Goal: Navigation & Orientation: Find specific page/section

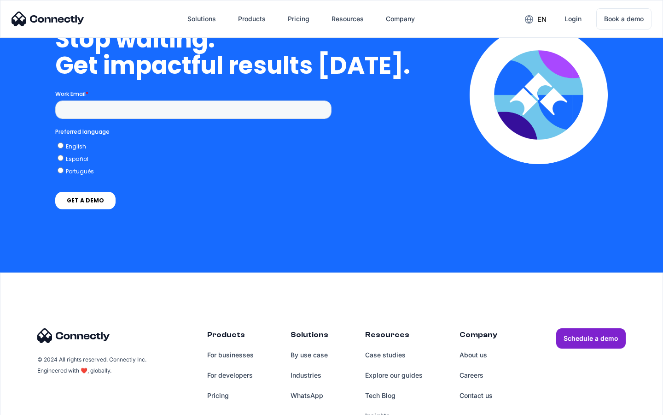
scroll to position [2337, 0]
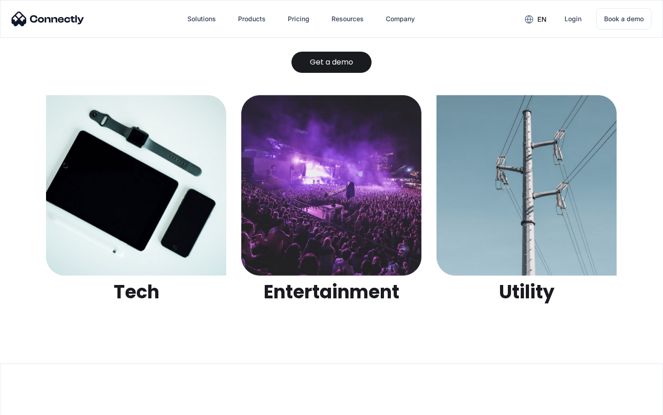
scroll to position [2906, 0]
